Goal: Check status

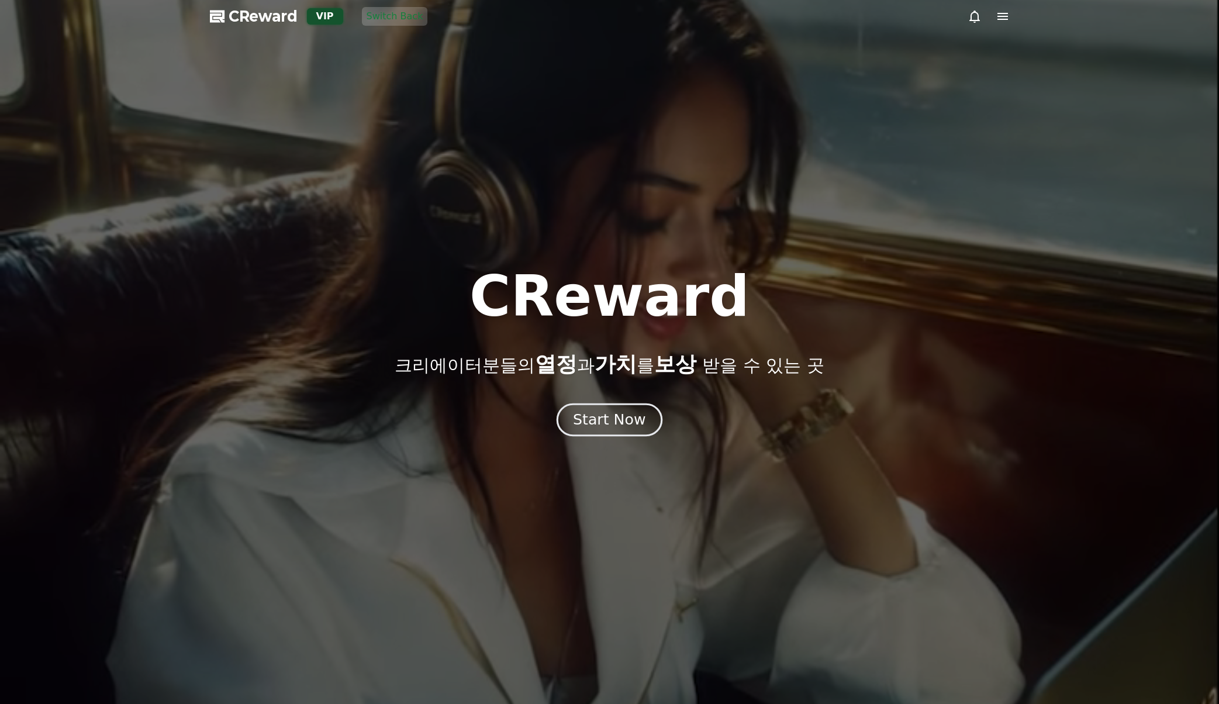
click at [618, 422] on div "Start Now" at bounding box center [609, 420] width 73 height 20
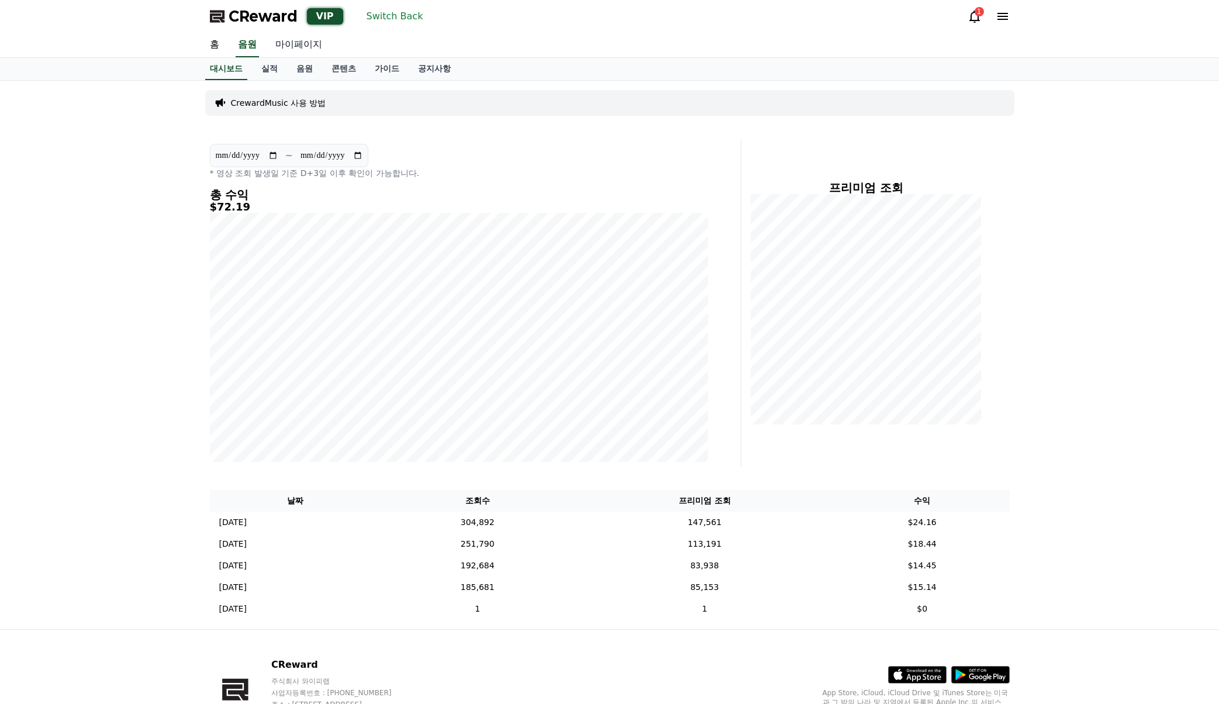
click at [304, 43] on link "마이페이지" at bounding box center [298, 45] width 65 height 25
select select "**********"
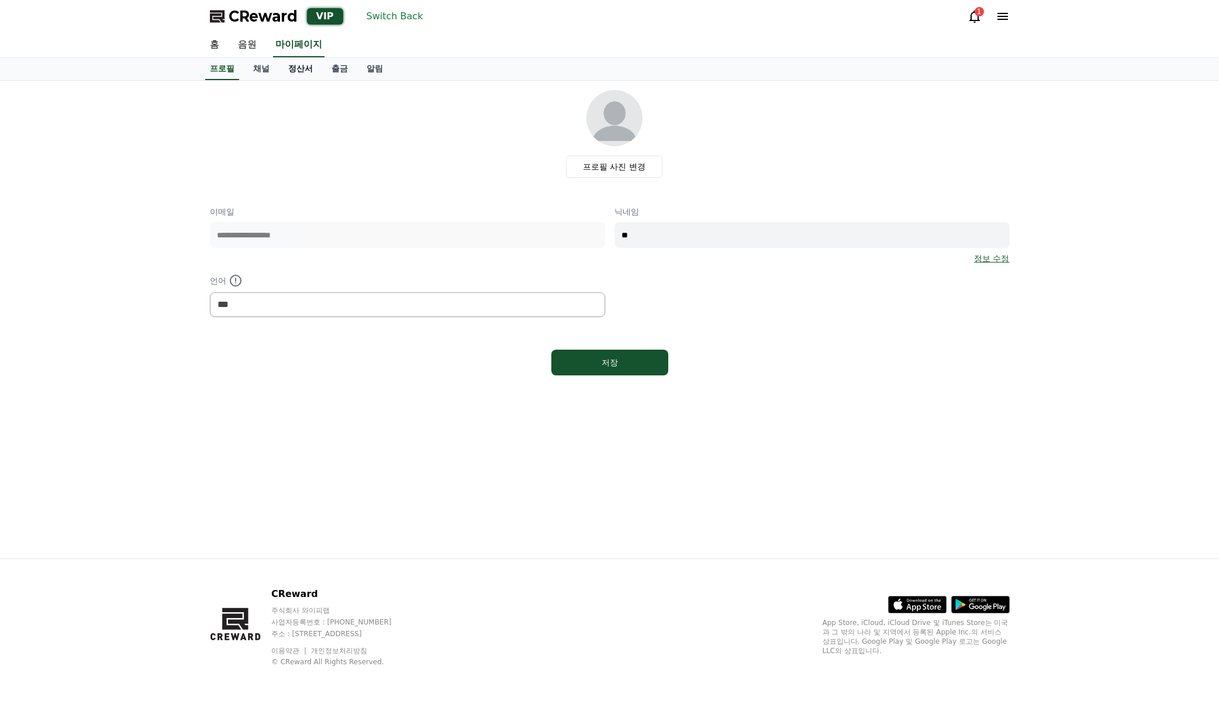
click at [309, 71] on link "정산서" at bounding box center [300, 69] width 43 height 22
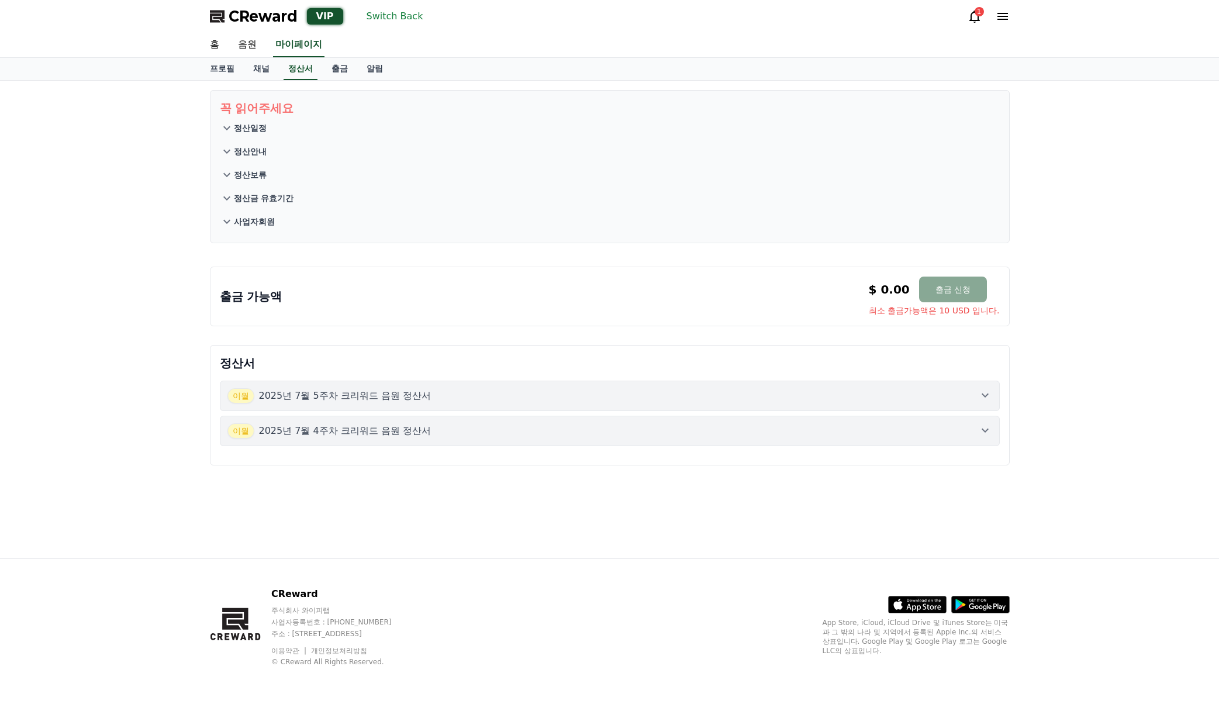
click at [516, 433] on div "이월 2025년 7월 4주차 크리워드 음원 정산서" at bounding box center [609, 430] width 765 height 15
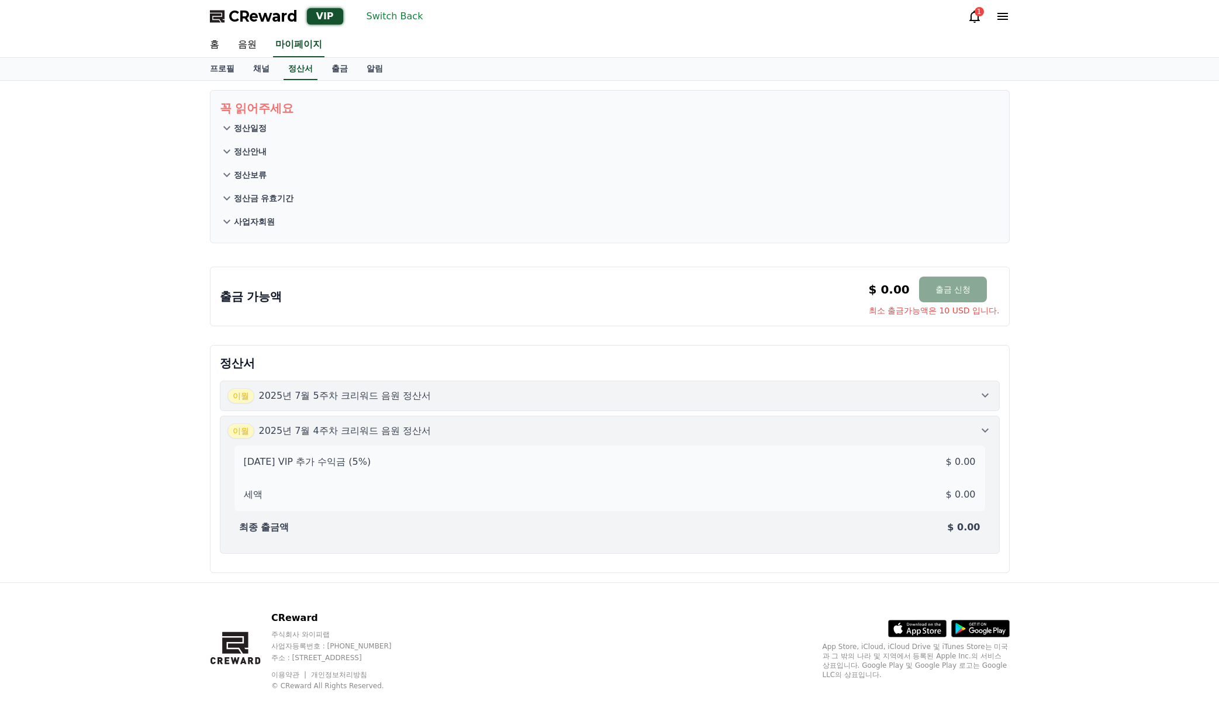
click at [516, 433] on div "이월 2025년 7월 4주차 크리워드 음원 정산서" at bounding box center [609, 430] width 765 height 15
click at [520, 439] on div "2025-07-4 VIP 추가 수익금 (5%) $ 0.00 세액 $ 0.00 최종 출금액 $ 0.00" at bounding box center [609, 493] width 765 height 108
click at [526, 406] on button "이월 2025년 7월 5주차 크리워드 음원 정산서" at bounding box center [610, 396] width 780 height 30
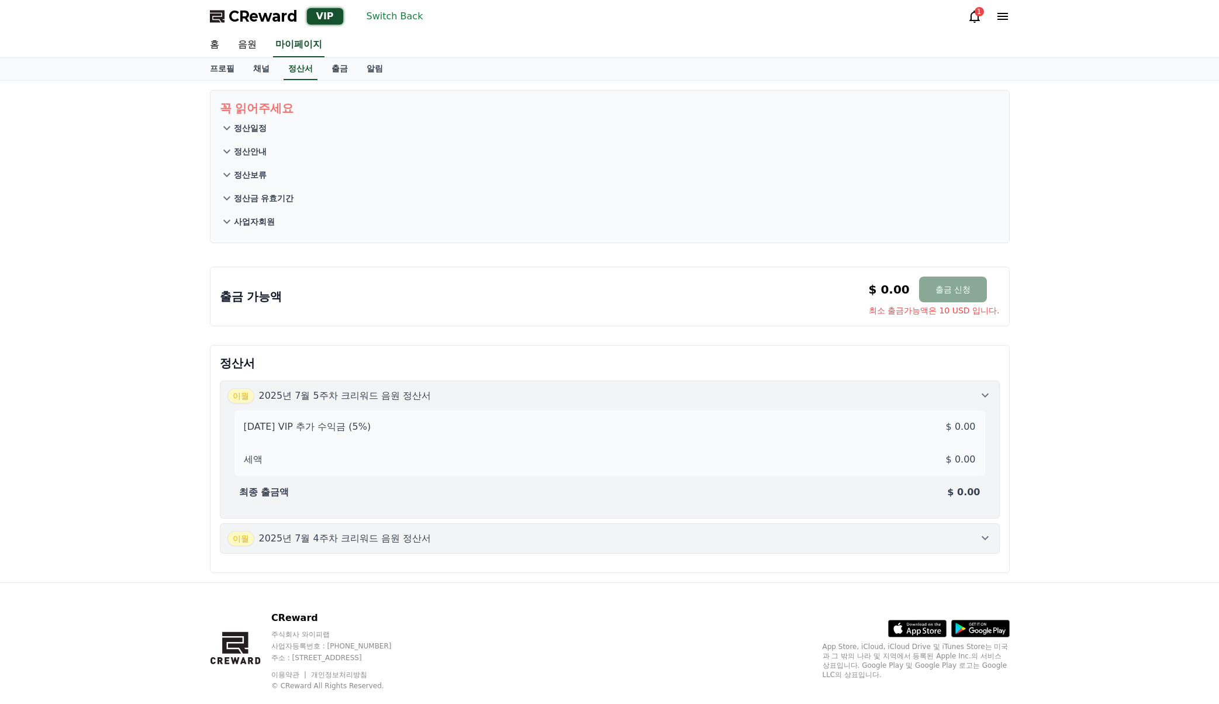
click at [528, 404] on div "2025-07-5 VIP 추가 수익금 (5%) $ 0.00 세액 $ 0.00 최종 출금액 $ 0.00" at bounding box center [609, 458] width 765 height 108
click at [528, 404] on button "이월 2025년 7월 5주차 크리워드 음원 정산서 2025-07-5 VIP 추가 수익금 (5%) $ 0.00 세액 $ 0.00 최종 출금액 $…" at bounding box center [610, 450] width 780 height 138
click at [528, 404] on div "2025-07-5 VIP 추가 수익금 (5%) $ 0.00 세액 $ 0.00 최종 출금액 $ 0.00" at bounding box center [609, 458] width 765 height 108
click at [528, 404] on button "이월 2025년 7월 5주차 크리워드 음원 정산서 2025-07-5 VIP 추가 수익금 (5%) $ 0.00 세액 $ 0.00 최종 출금액 $…" at bounding box center [610, 450] width 780 height 138
click at [528, 404] on div "2025-07-5 VIP 추가 수익금 (5%) $ 0.00 세액 $ 0.00 최종 출금액 $ 0.00" at bounding box center [609, 458] width 765 height 108
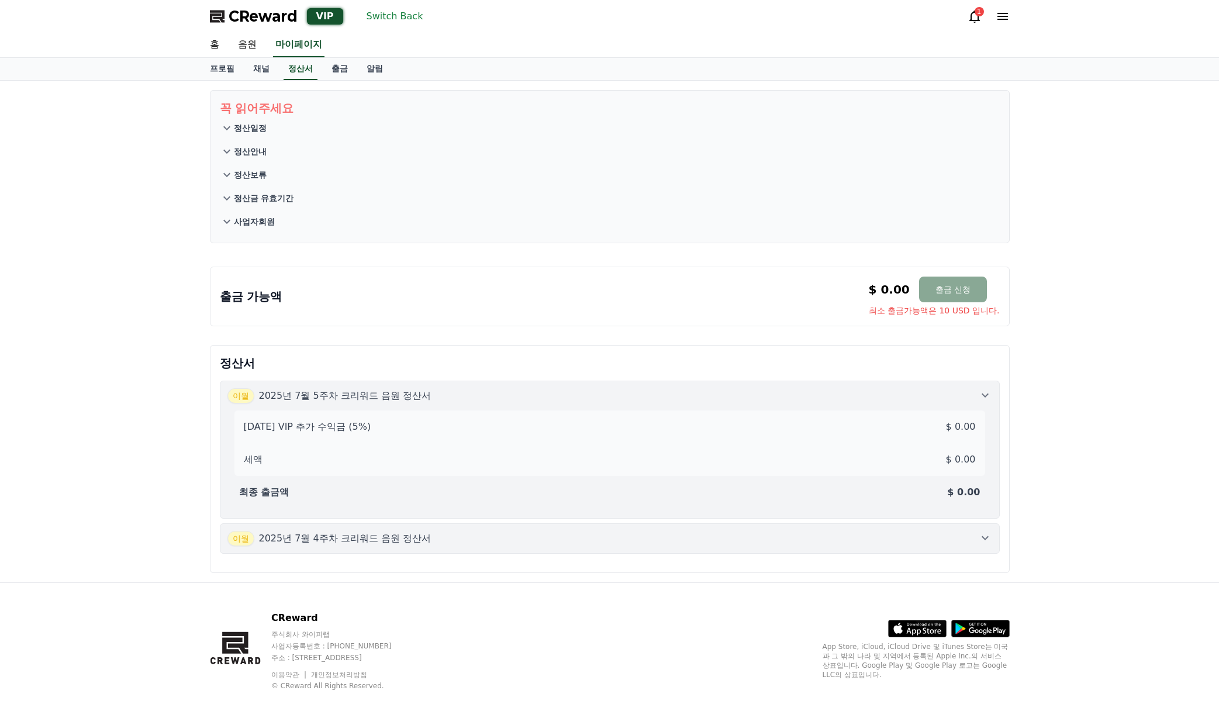
click at [532, 531] on div "이월 2025년 7월 4주차 크리워드 음원 정산서" at bounding box center [609, 538] width 765 height 15
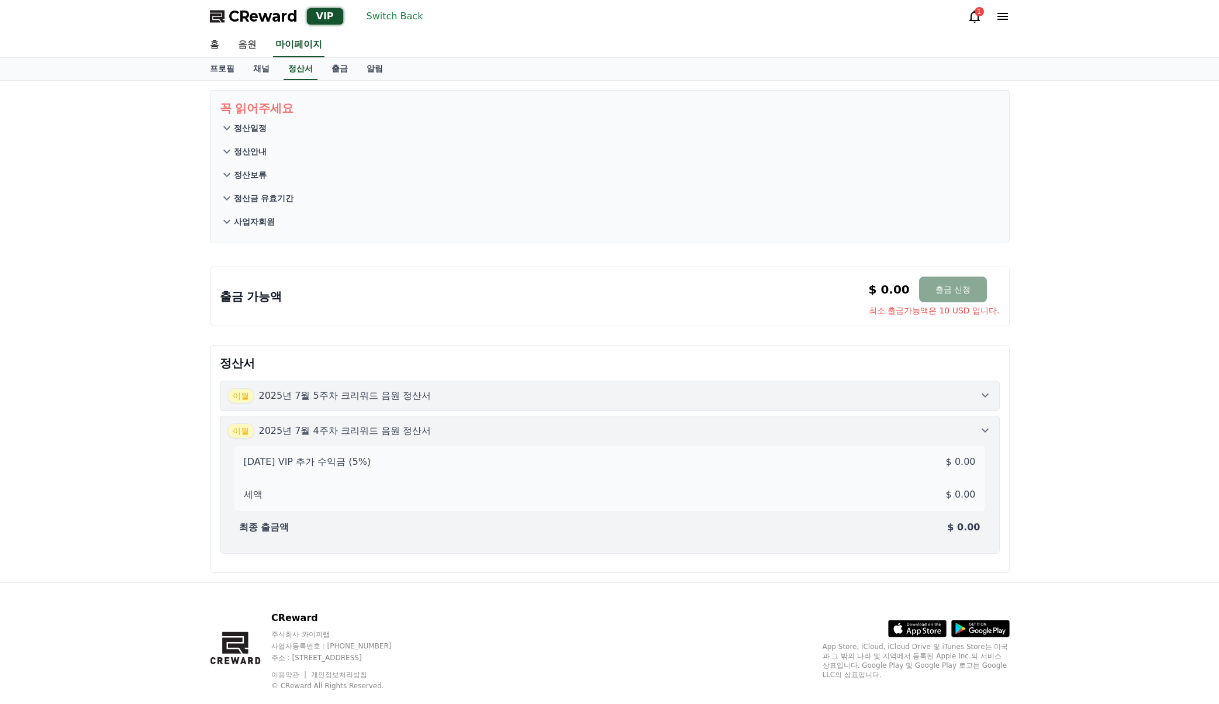
click at [532, 432] on div "이월 2025년 7월 4주차 크리워드 음원 정산서" at bounding box center [609, 430] width 765 height 15
click at [535, 400] on div "이월 2025년 7월 5주차 크리워드 음원 정산서" at bounding box center [609, 395] width 765 height 15
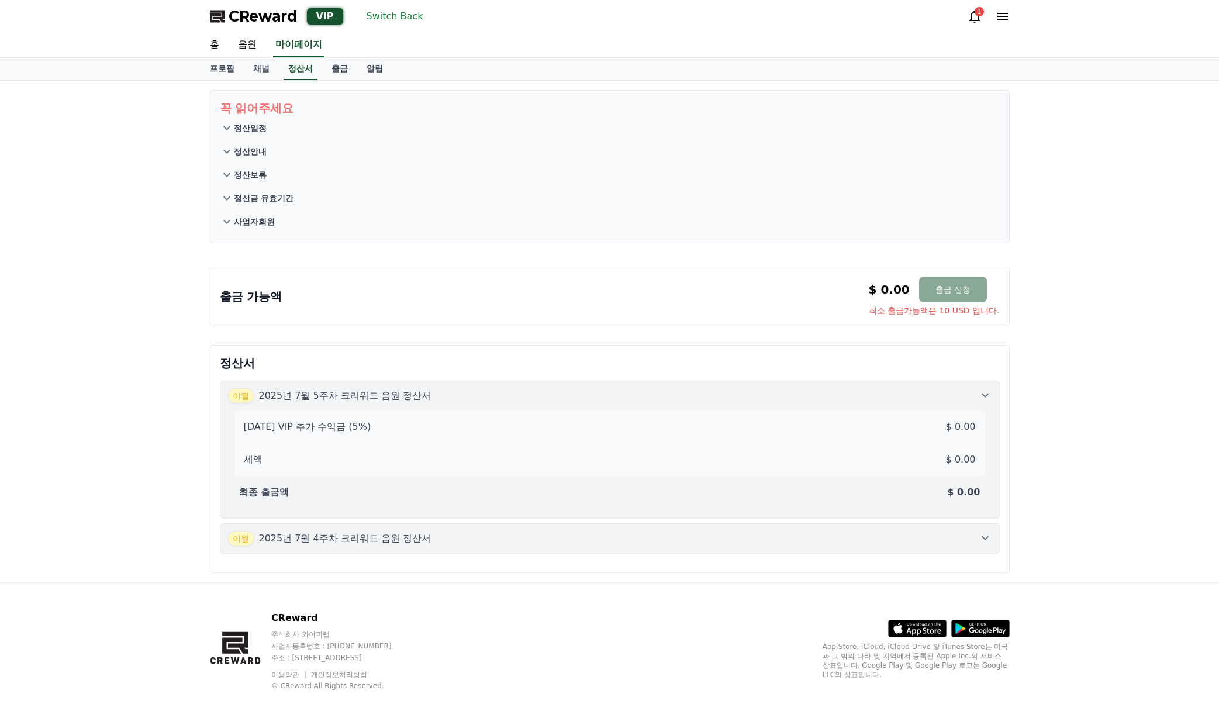
click at [535, 400] on div "이월 2025년 7월 5주차 크리워드 음원 정산서" at bounding box center [609, 395] width 765 height 15
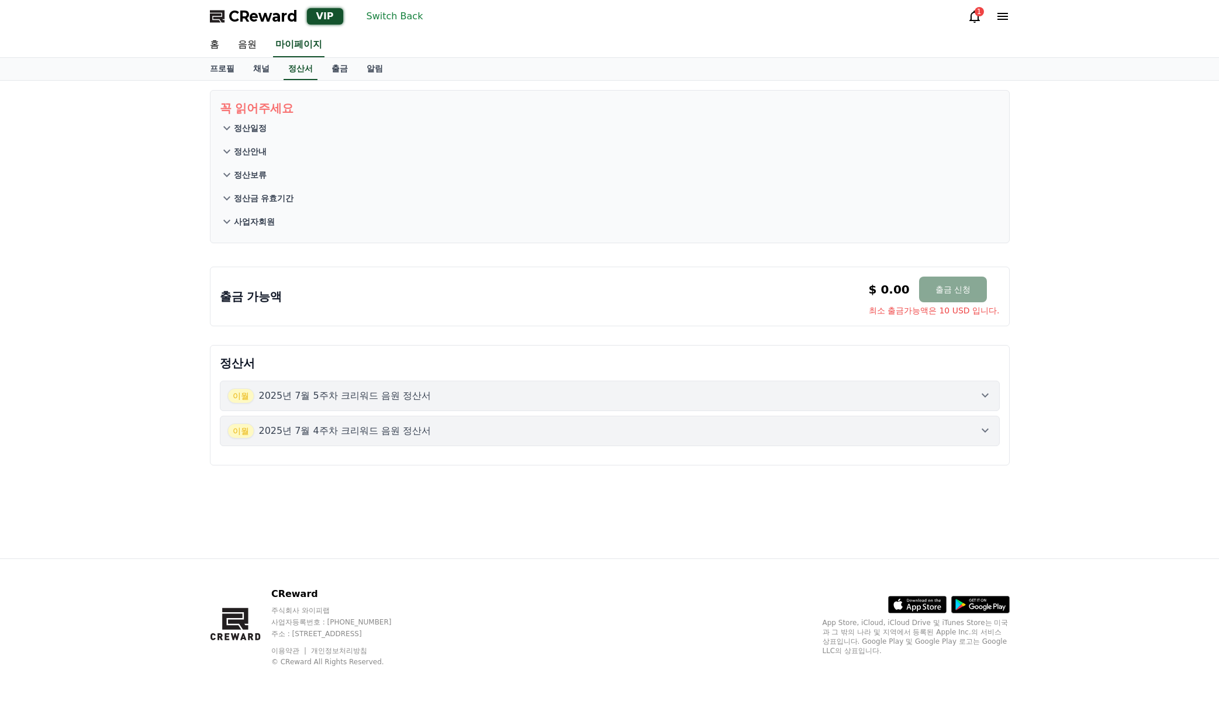
click at [528, 436] on div "이월 2025년 7월 4주차 크리워드 음원 정산서" at bounding box center [609, 430] width 765 height 15
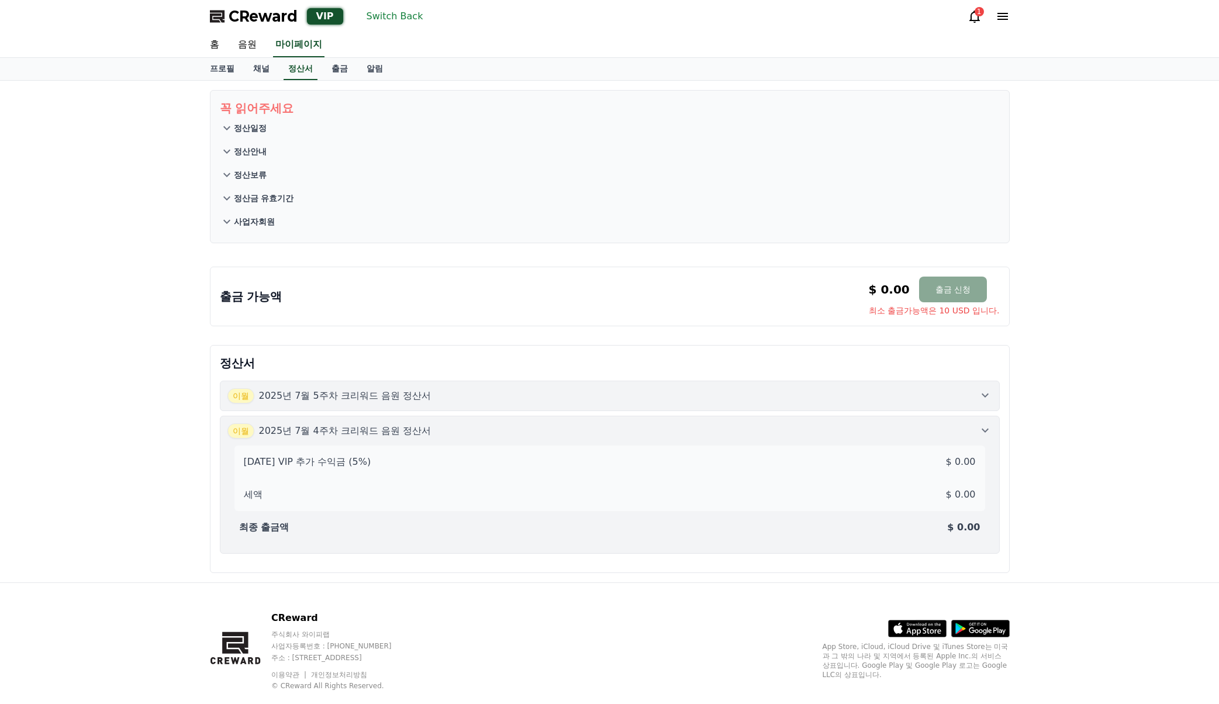
click at [528, 436] on div "이월 2025년 7월 4주차 크리워드 음원 정산서" at bounding box center [609, 430] width 765 height 15
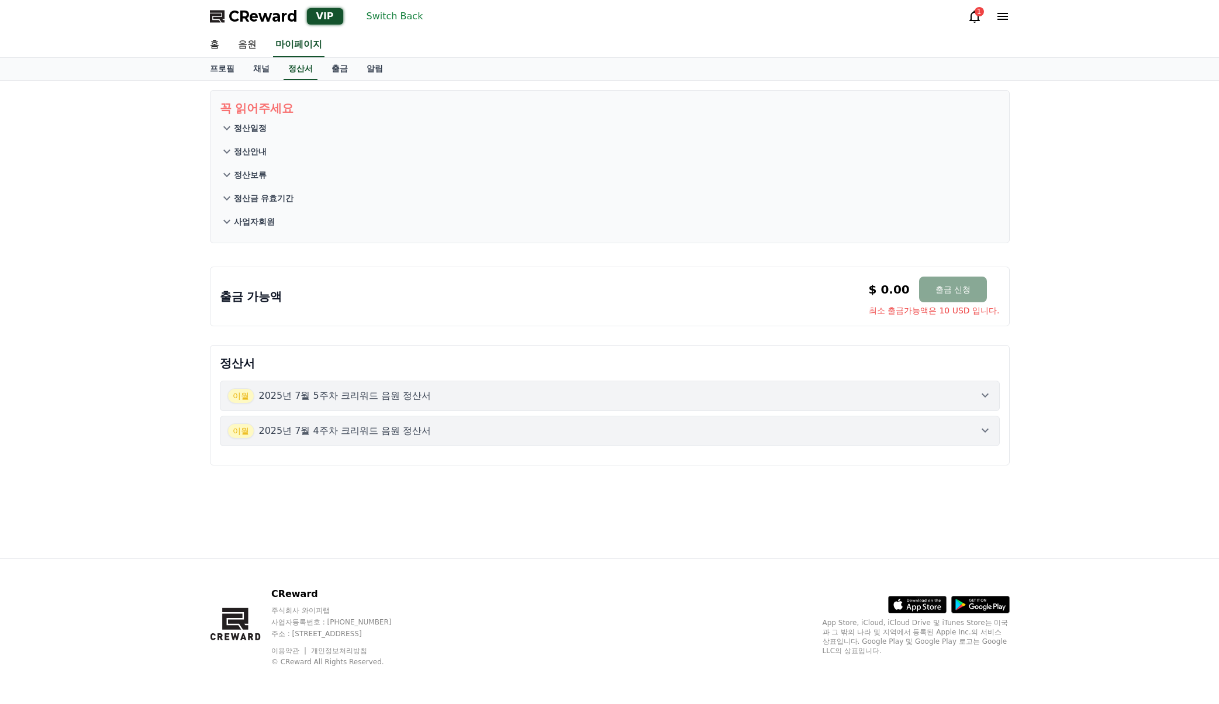
click at [962, 406] on button "이월 2025년 7월 5주차 크리워드 음원 정산서" at bounding box center [610, 396] width 780 height 30
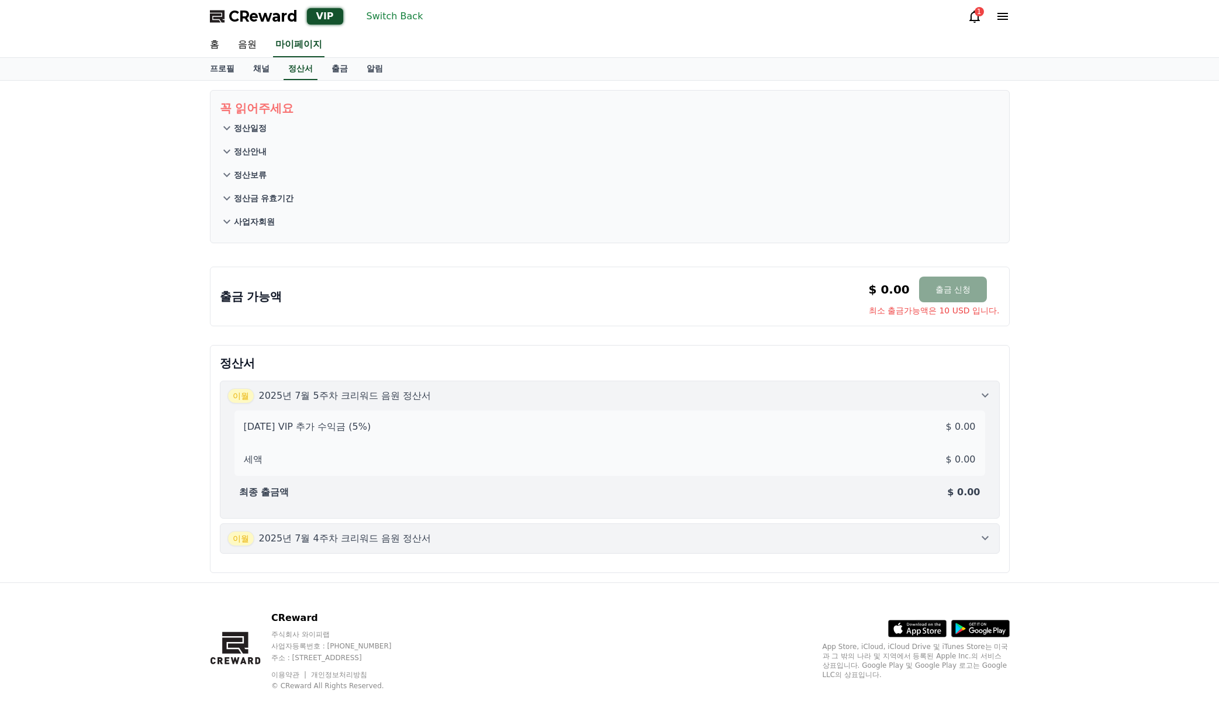
click at [412, 15] on button "Switch Back" at bounding box center [395, 16] width 66 height 19
